Goal: Information Seeking & Learning: Learn about a topic

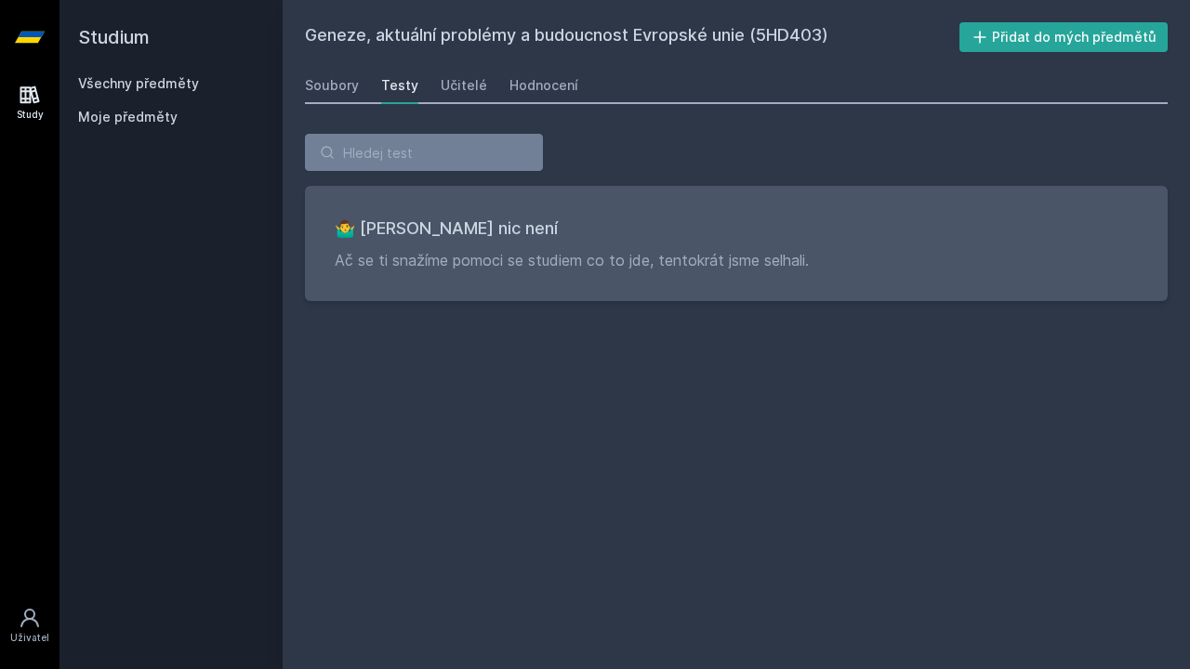
click at [36, 41] on icon at bounding box center [30, 37] width 30 height 11
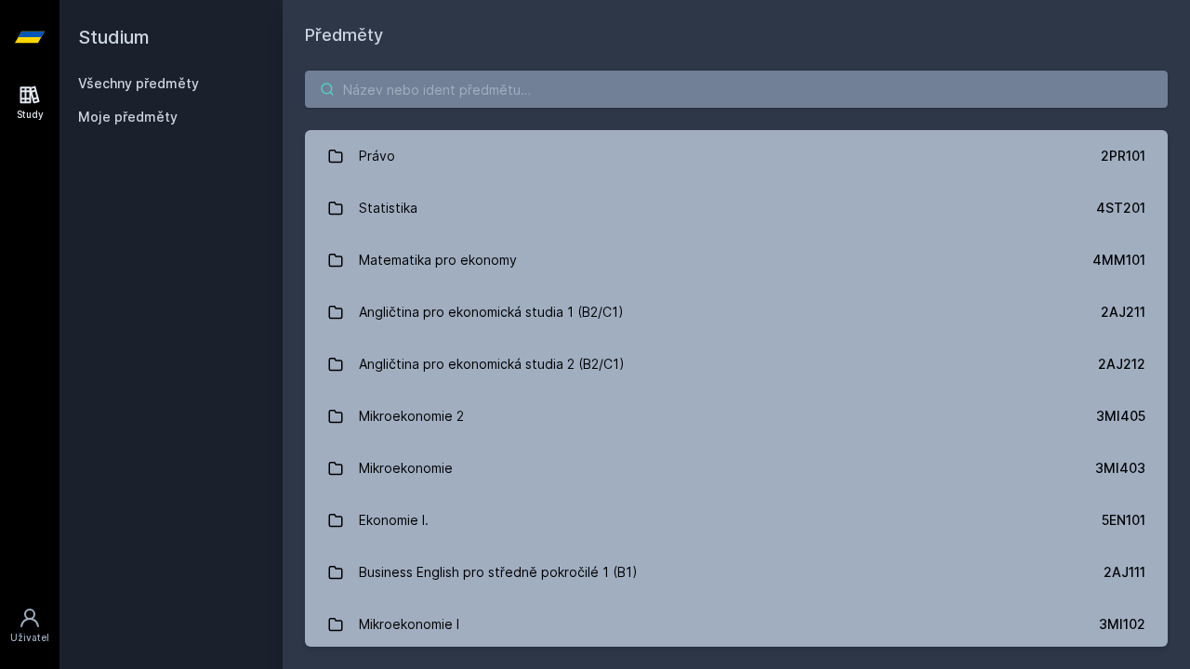
click at [466, 102] on input "search" at bounding box center [736, 89] width 862 height 37
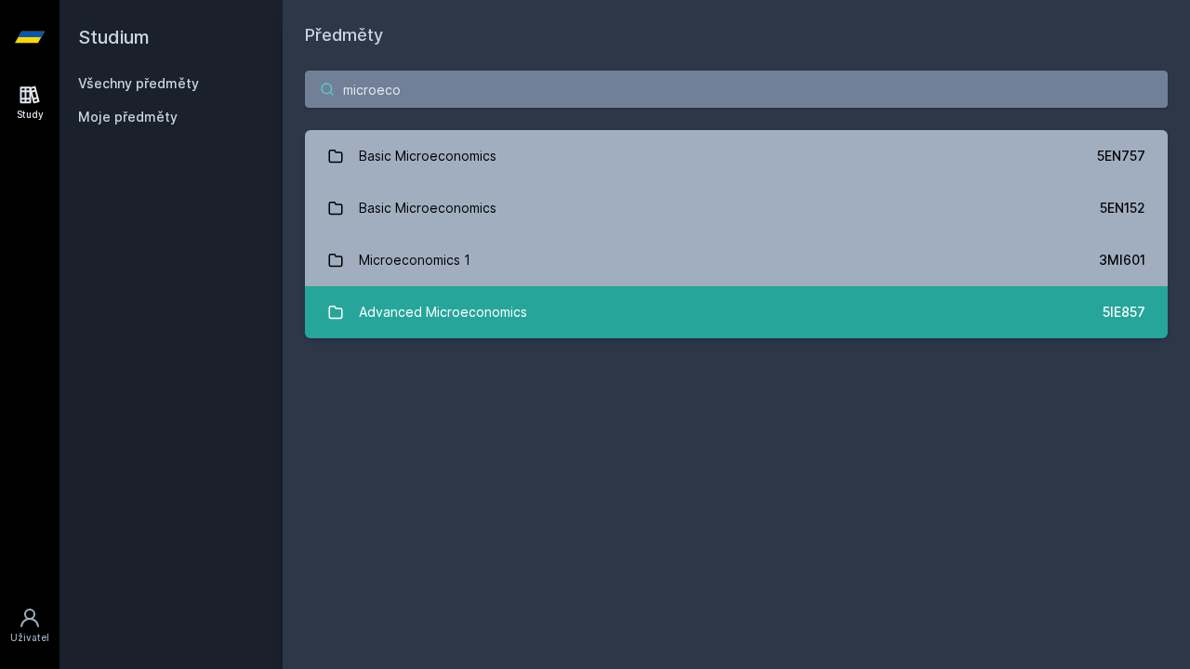
type input "microeco"
click at [572, 304] on link "Advanced Microeconomics 5IE857" at bounding box center [736, 312] width 862 height 52
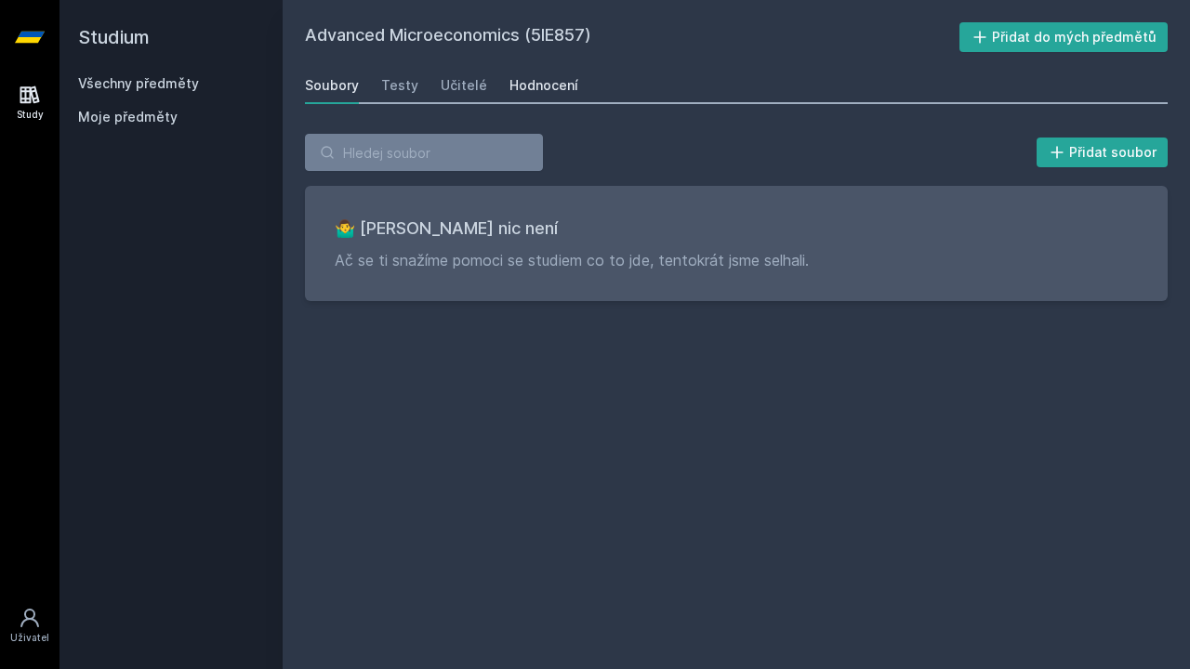
click at [547, 89] on div "Hodnocení" at bounding box center [543, 85] width 69 height 19
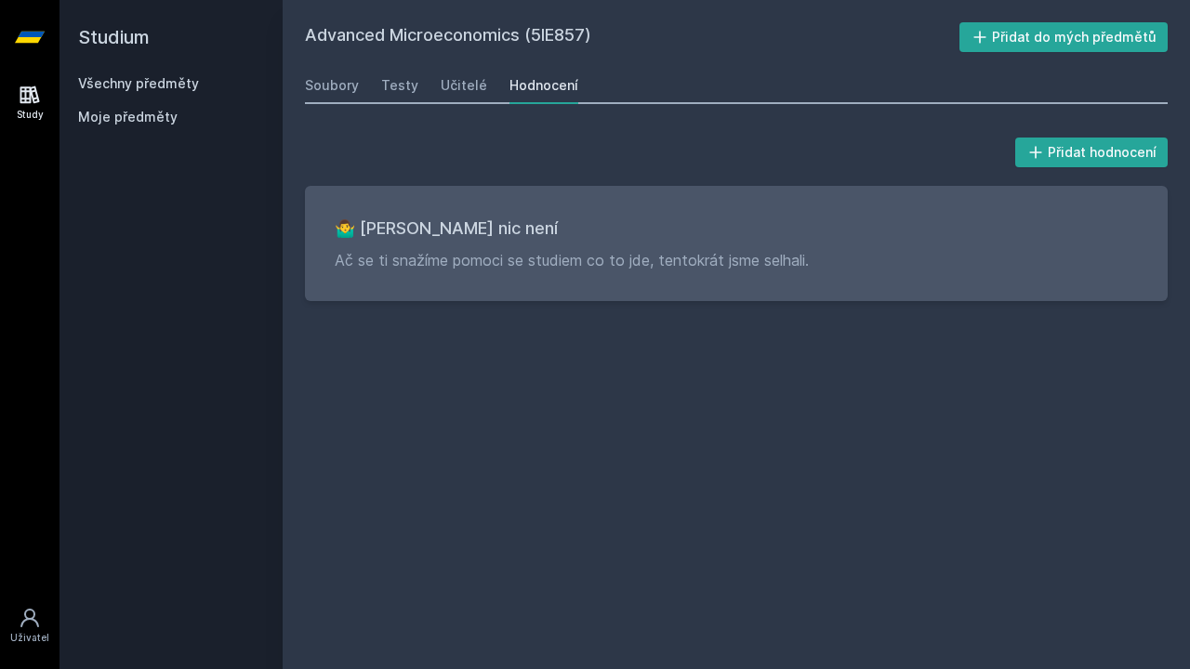
click at [14, 33] on link at bounding box center [29, 37] width 59 height 74
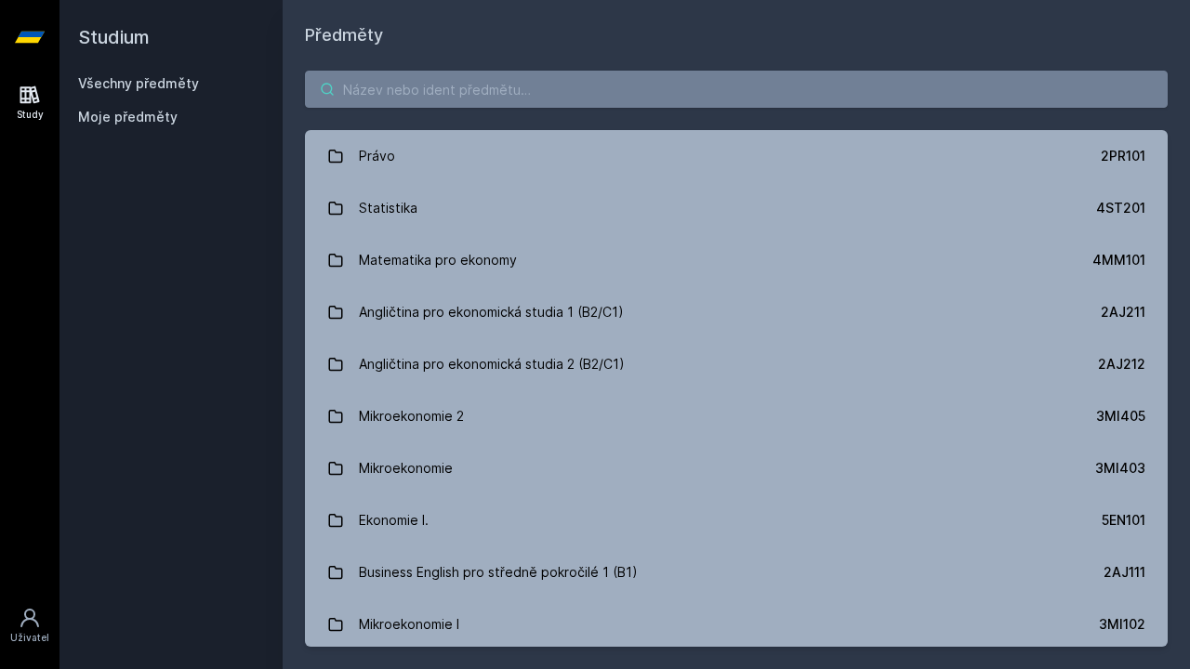
click at [450, 99] on input "search" at bounding box center [736, 89] width 862 height 37
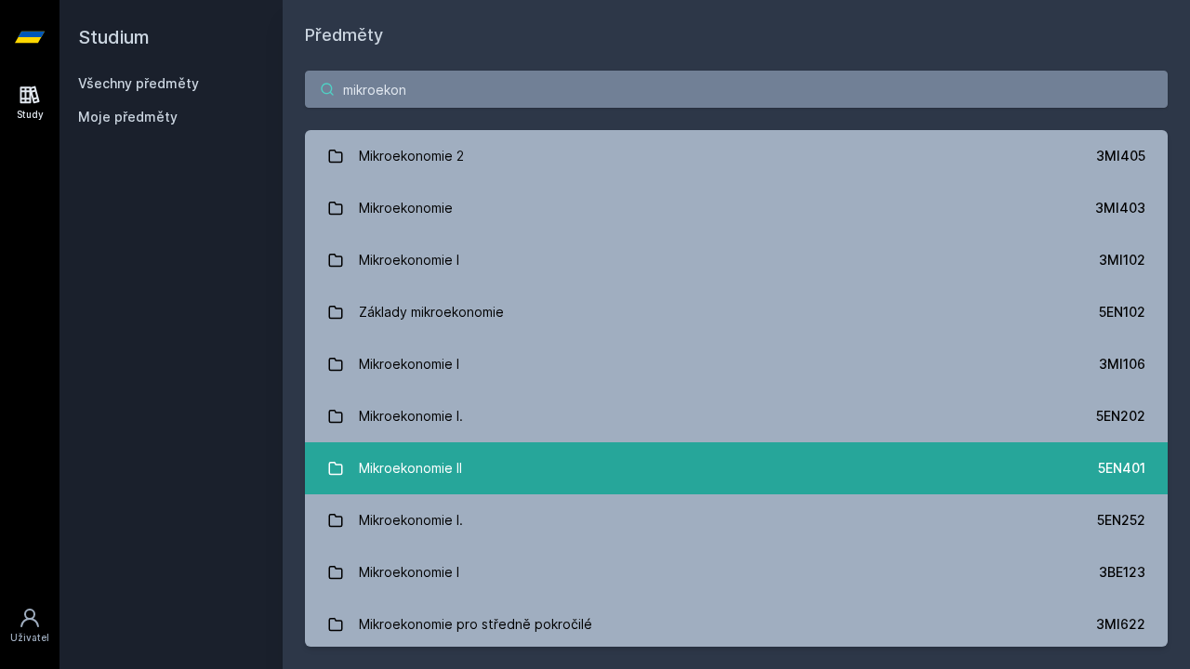
type input "mikroekon"
click at [527, 463] on link "Mikroekonomie II 5EN401" at bounding box center [736, 468] width 862 height 52
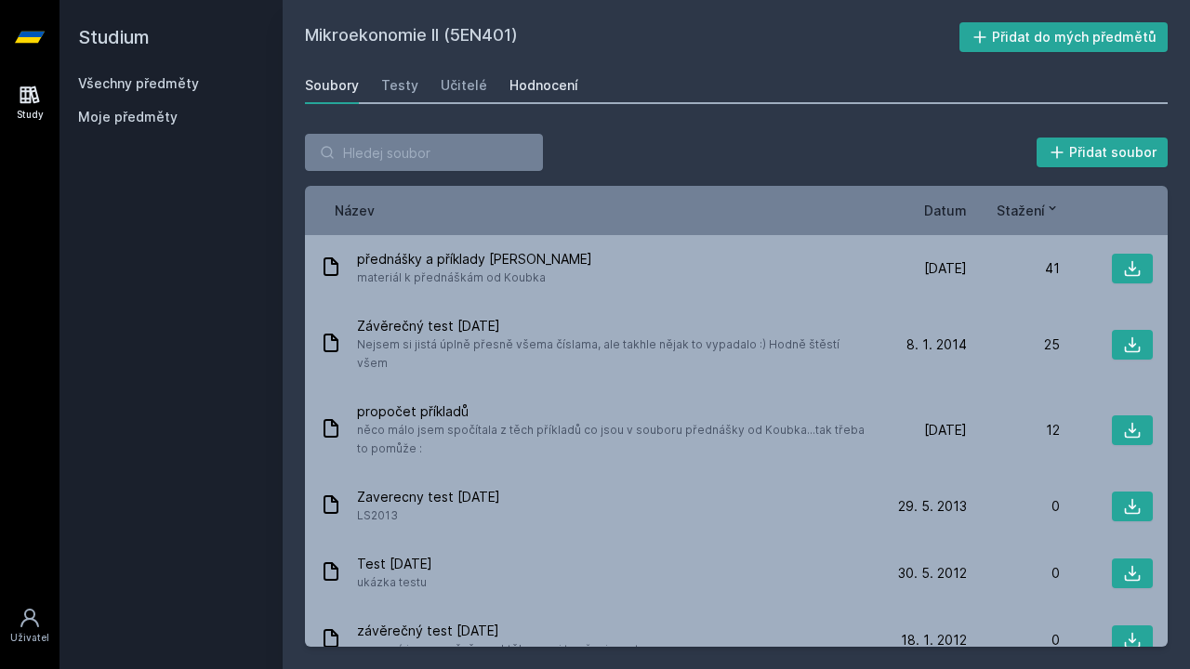
click at [533, 86] on div "Hodnocení" at bounding box center [543, 85] width 69 height 19
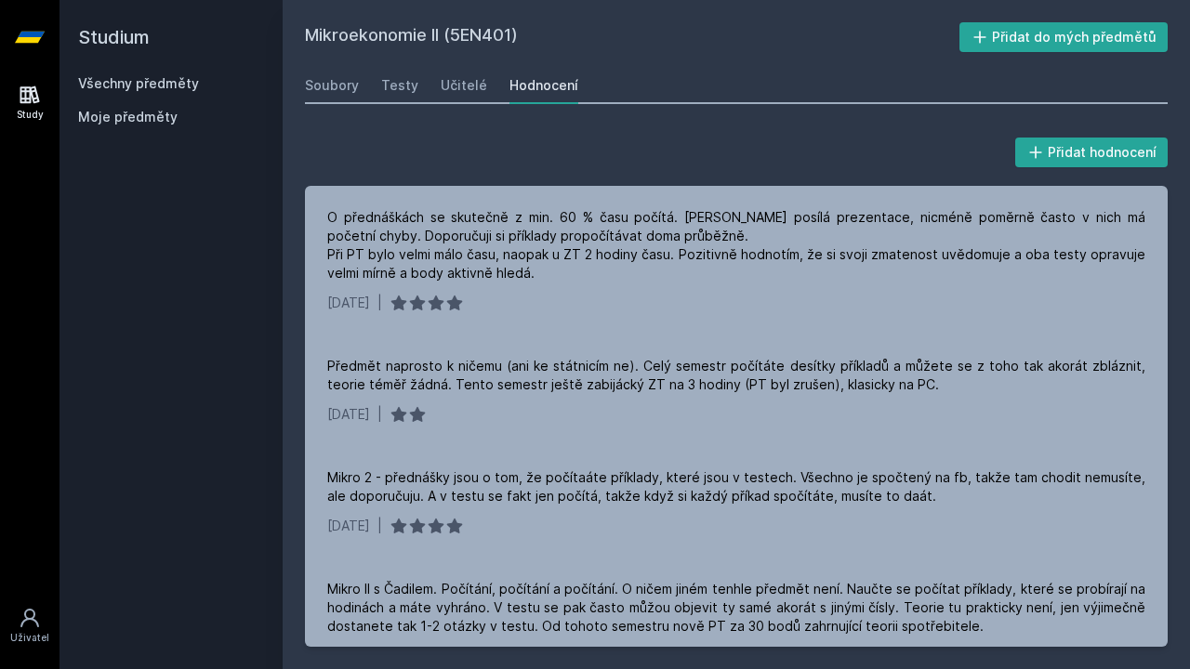
click at [419, 80] on div "Soubory Testy Učitelé Hodnocení" at bounding box center [736, 85] width 862 height 37
click at [404, 82] on div "Testy" at bounding box center [399, 85] width 37 height 19
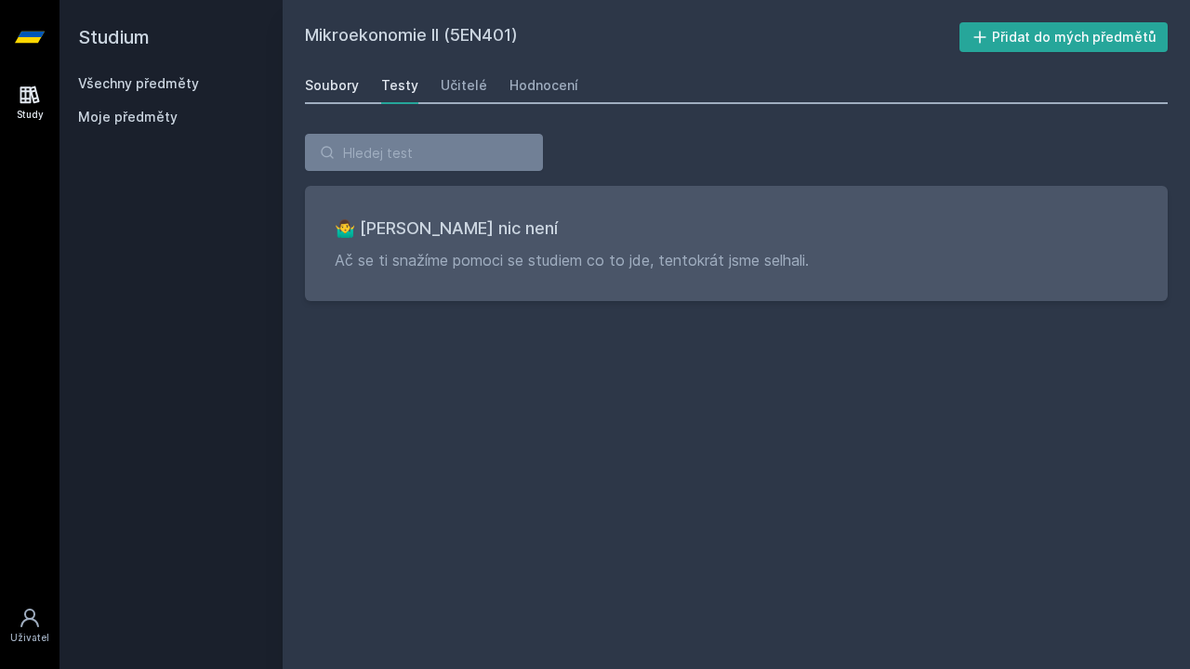
click at [339, 82] on div "Soubory" at bounding box center [332, 85] width 54 height 19
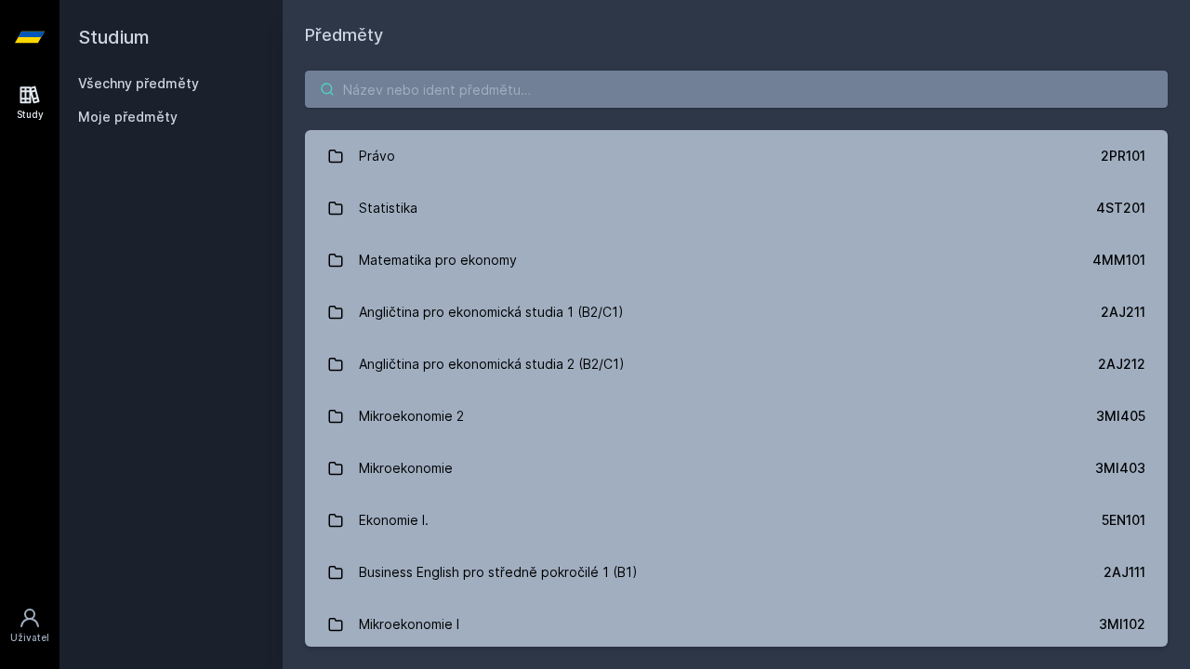
click at [604, 86] on input "search" at bounding box center [736, 89] width 862 height 37
paste input "5HP311"
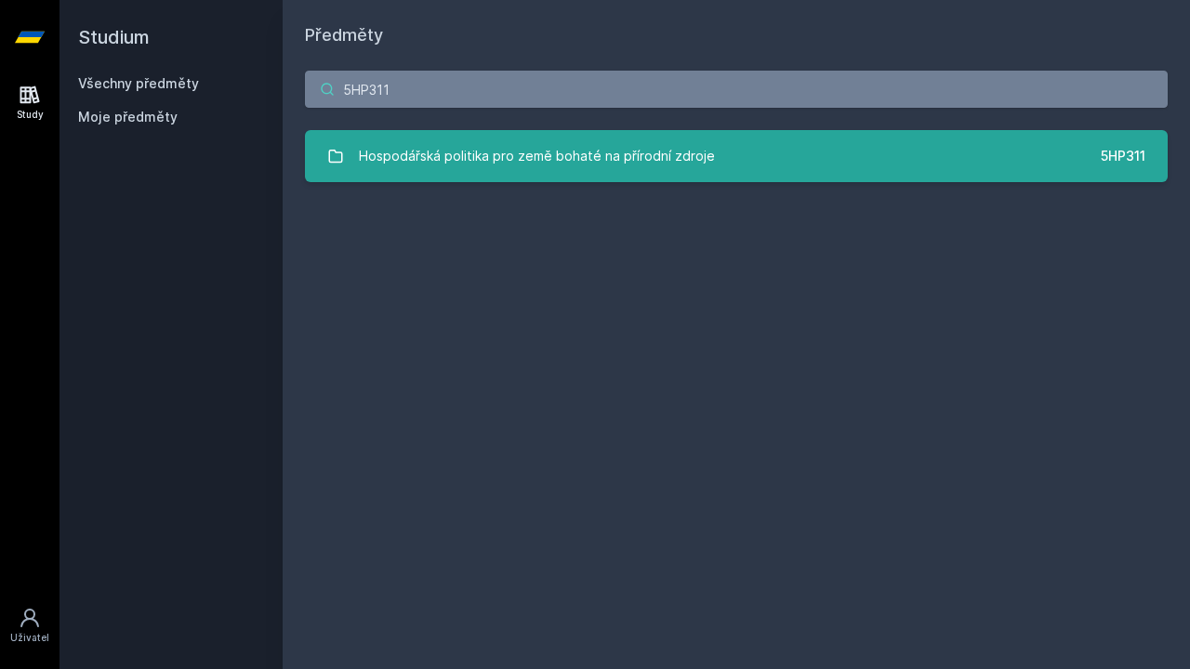
type input "5HP311"
click at [645, 162] on div "Hospodářská politika pro země bohaté na přírodní zdroje" at bounding box center [537, 156] width 356 height 37
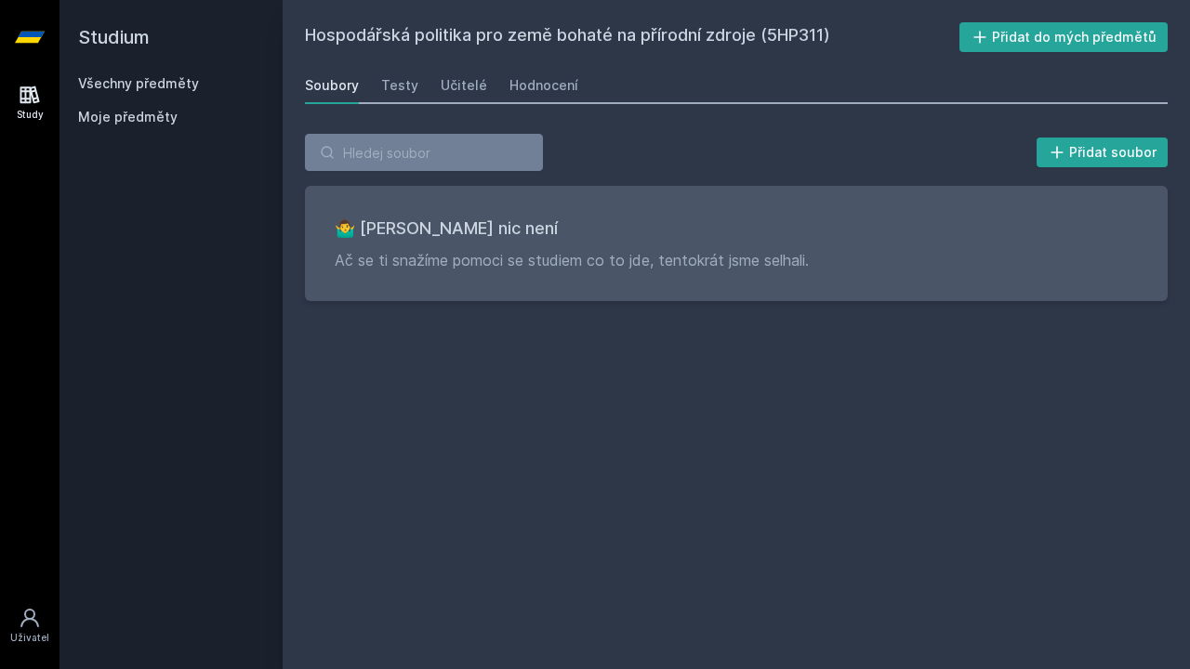
click at [549, 105] on div "Hospodářská politika pro země bohaté na přírodní zdroje (5HP311) Přidat do mých…" at bounding box center [736, 334] width 862 height 625
click at [538, 94] on div "Hodnocení" at bounding box center [543, 85] width 69 height 19
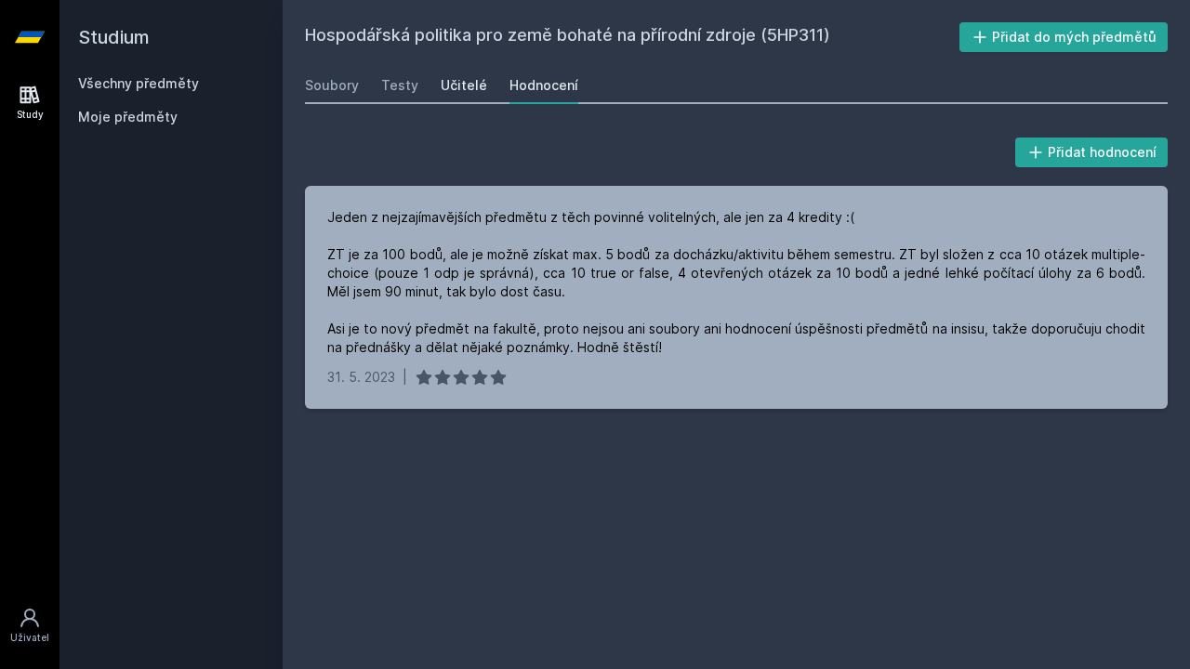
click at [457, 73] on link "Učitelé" at bounding box center [463, 85] width 46 height 37
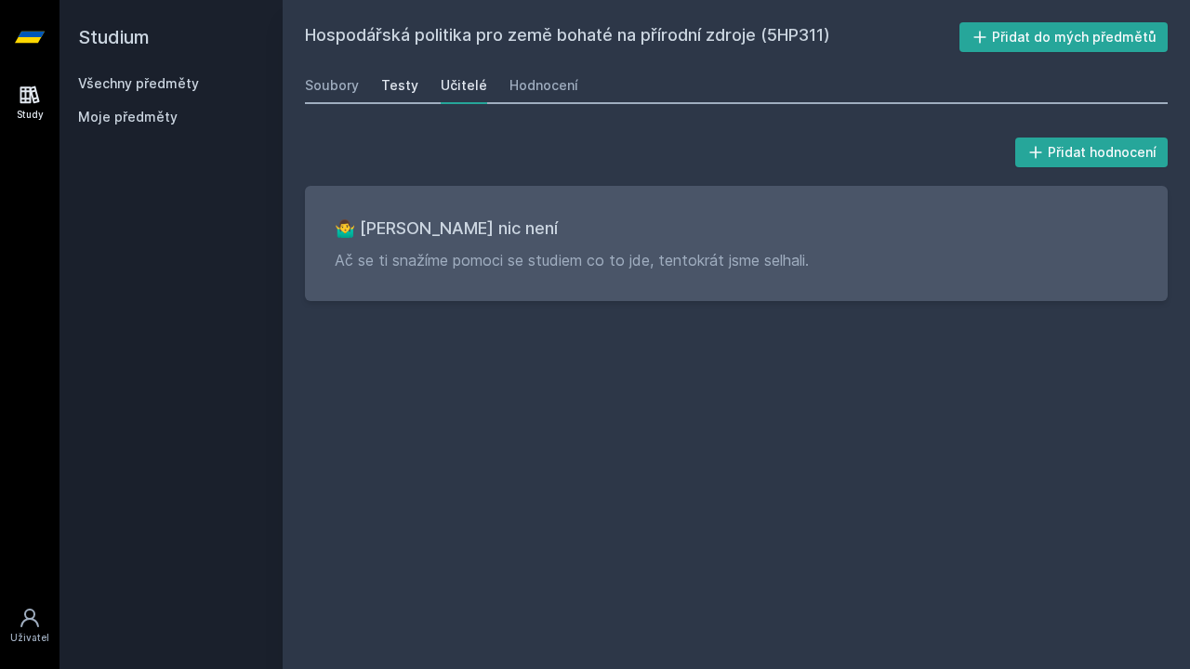
click at [402, 92] on div "Testy" at bounding box center [399, 85] width 37 height 19
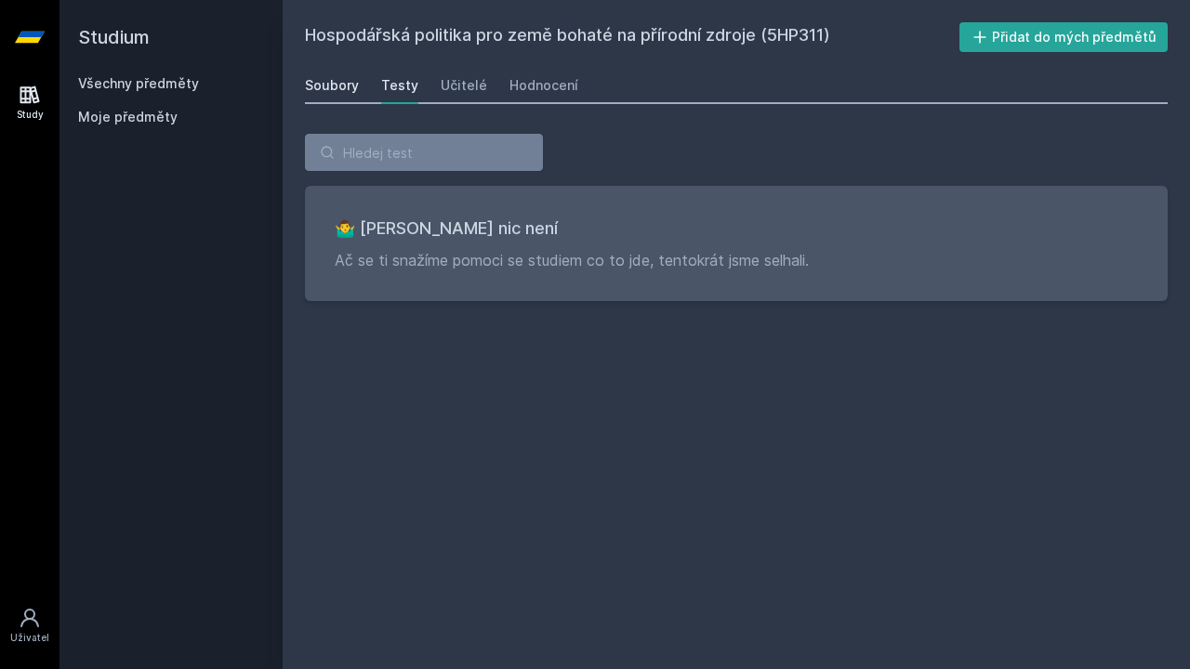
click at [331, 87] on div "Soubory" at bounding box center [332, 85] width 54 height 19
